Goal: Information Seeking & Learning: Learn about a topic

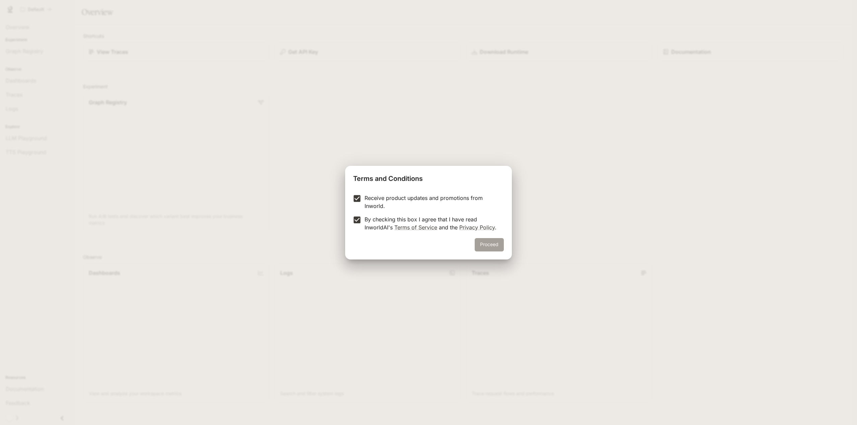
click at [489, 244] on button "Proceed" at bounding box center [488, 244] width 29 height 13
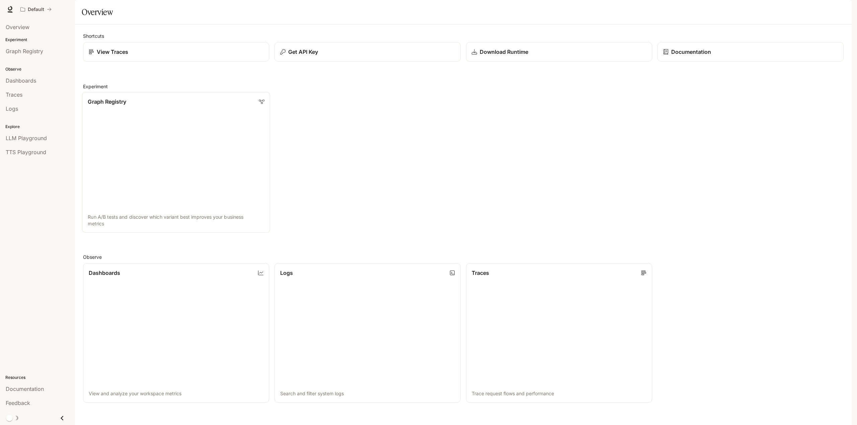
click at [156, 158] on link "Graph Registry Run A/B tests and discover which variant best improves your busi…" at bounding box center [176, 162] width 188 height 141
click at [105, 56] on p "View Traces" at bounding box center [112, 52] width 32 height 8
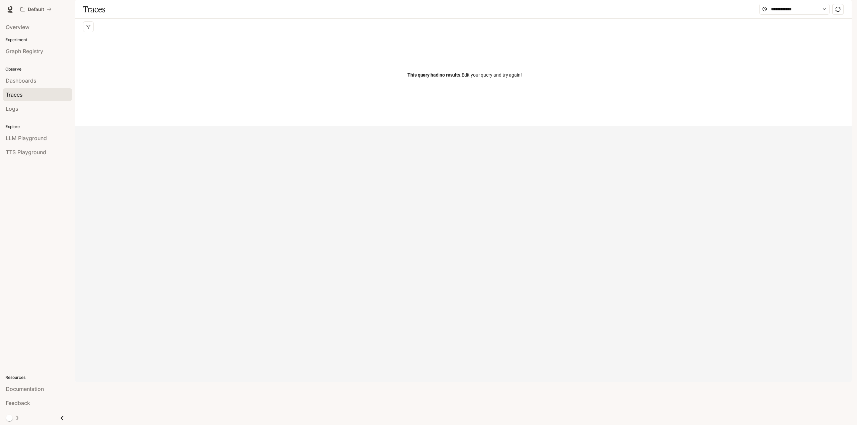
click at [440, 78] on span "This query had no results." at bounding box center [434, 74] width 54 height 5
drag, startPoint x: 408, startPoint y: 95, endPoint x: 572, endPoint y: 98, distance: 164.7
click at [572, 98] on div "This query had no results. Edit your query and try again!" at bounding box center [464, 75] width 763 height 80
click at [132, 19] on div "Traces" at bounding box center [463, 9] width 776 height 19
click at [787, 13] on input "text" at bounding box center [794, 8] width 47 height 7
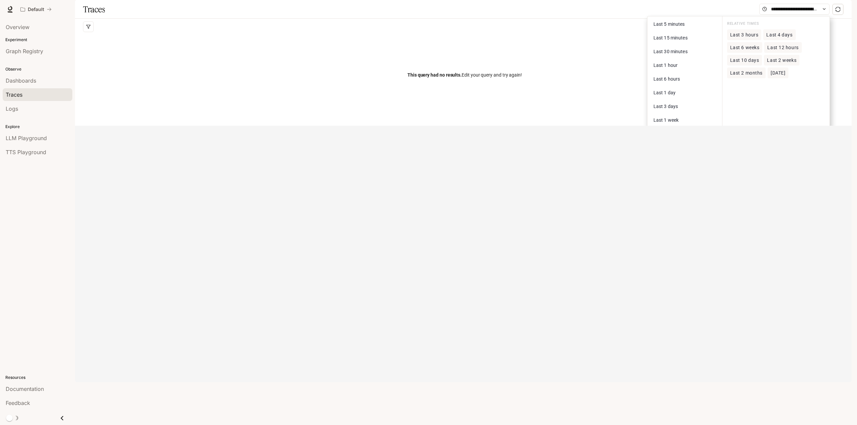
click at [683, 19] on div "Traces Last 5 minutes Last 15 minutes Last 30 minutes Last 1 hour Last 6 hours …" at bounding box center [463, 9] width 776 height 19
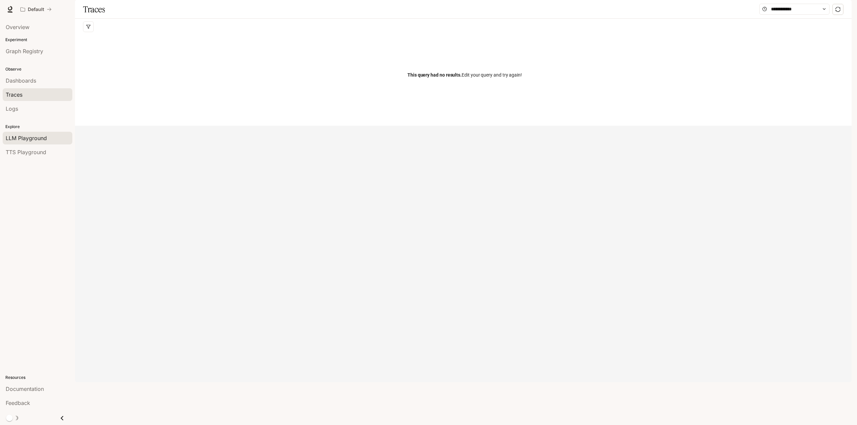
click at [20, 139] on span "LLM Playground" at bounding box center [26, 138] width 41 height 8
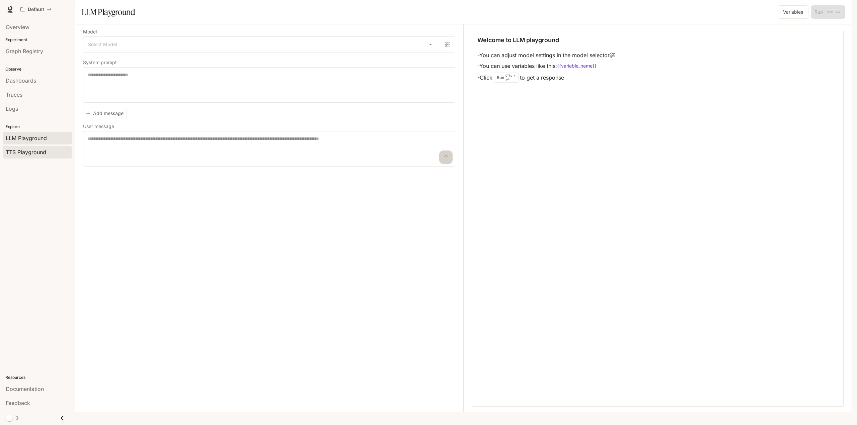
click at [21, 149] on span "TTS Playground" at bounding box center [26, 152] width 40 height 8
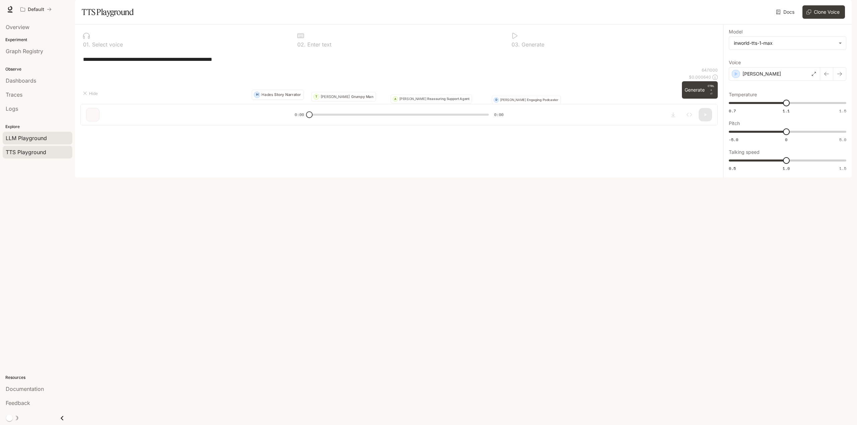
click at [28, 139] on span "LLM Playground" at bounding box center [26, 138] width 41 height 8
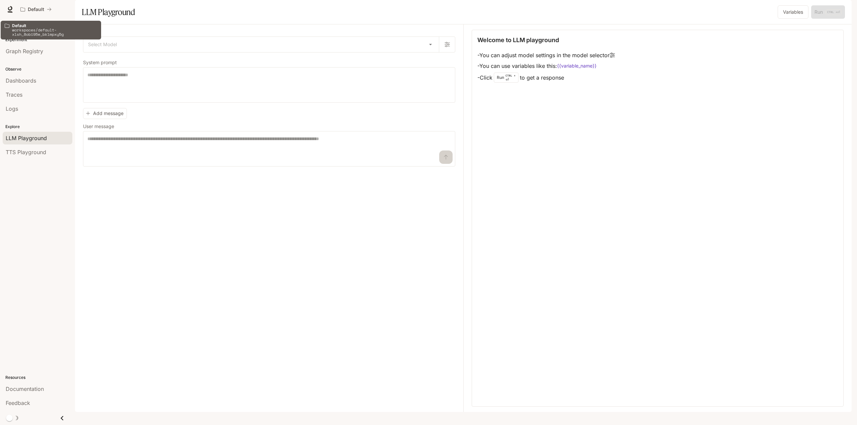
click at [27, 23] on p "Default" at bounding box center [54, 25] width 85 height 4
click at [44, 10] on div "Default" at bounding box center [33, 10] width 26 height 6
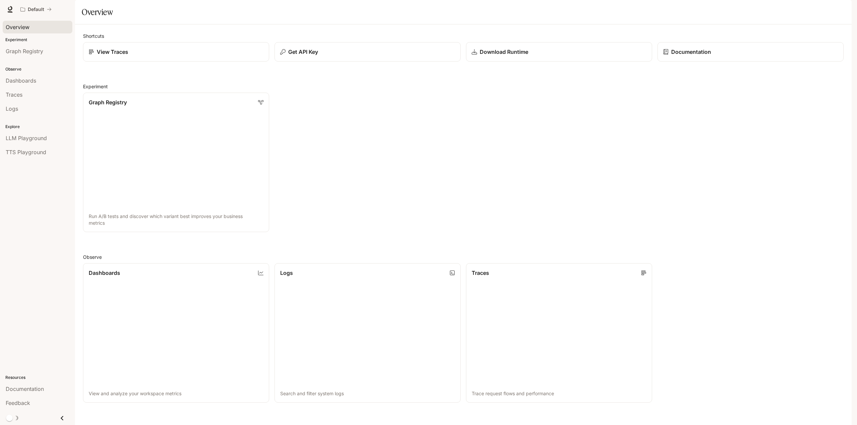
click at [16, 24] on span "Overview" at bounding box center [18, 27] width 24 height 8
click at [137, 56] on div "View Traces" at bounding box center [176, 52] width 176 height 8
click at [28, 79] on span "Dashboards" at bounding box center [21, 81] width 30 height 8
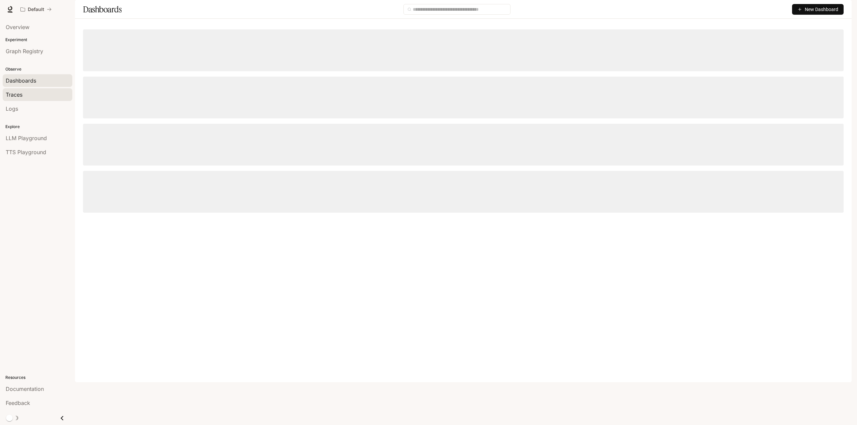
click at [27, 95] on div "Traces" at bounding box center [38, 95] width 64 height 8
